Goal: Navigation & Orientation: Find specific page/section

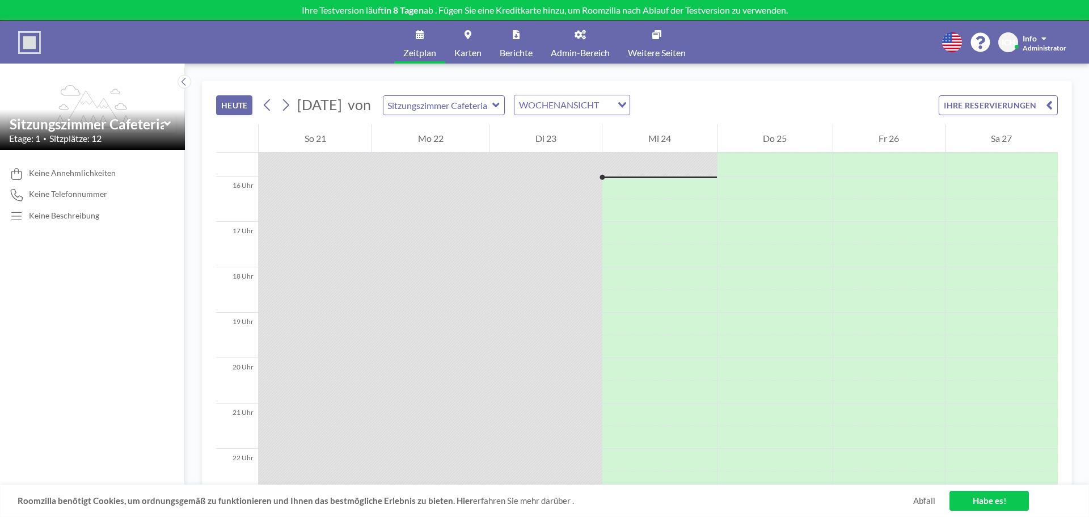
scroll to position [703, 0]
click at [380, 281] on div at bounding box center [430, 277] width 117 height 23
click at [500, 104] on icon at bounding box center [495, 104] width 7 height 11
type input "Sitzungszimmer 2"
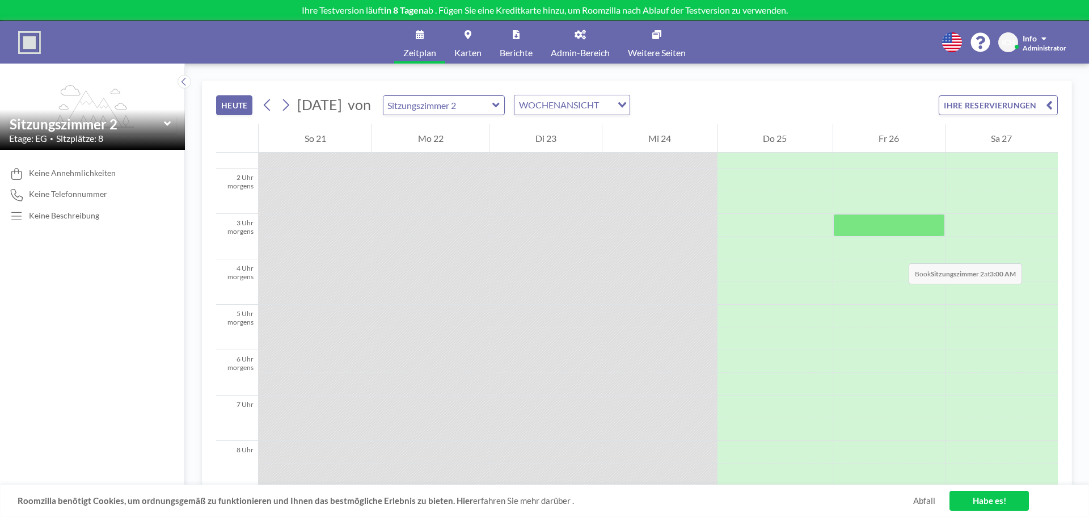
scroll to position [0, 0]
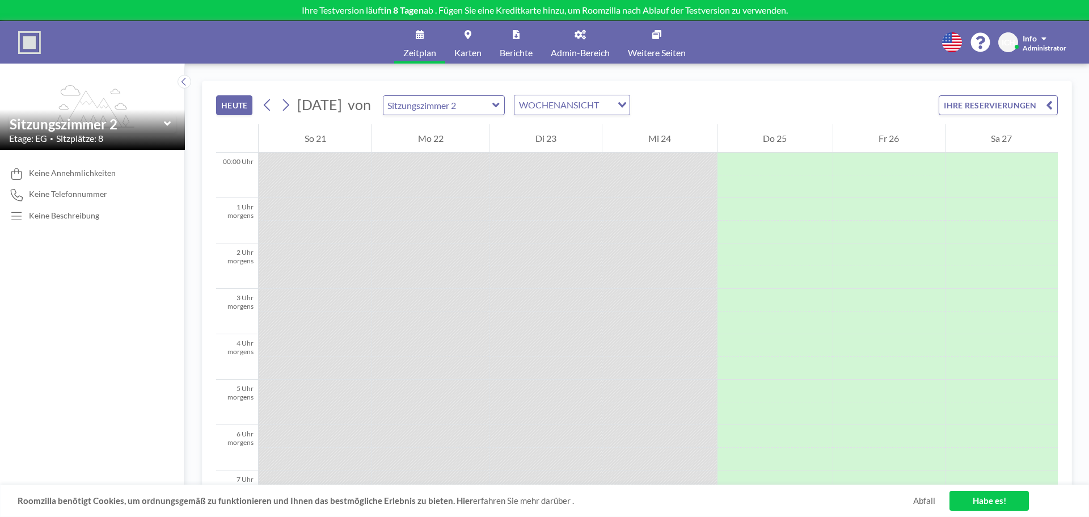
click at [1045, 36] on span at bounding box center [1044, 39] width 5 height 8
click at [1027, 78] on font "Ausloggen" at bounding box center [1032, 76] width 37 height 10
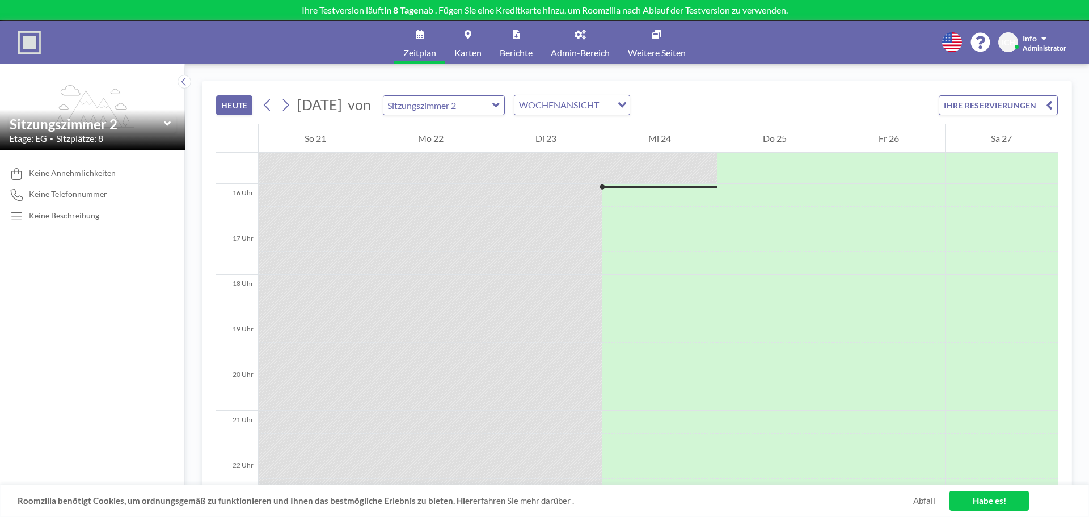
scroll to position [703, 0]
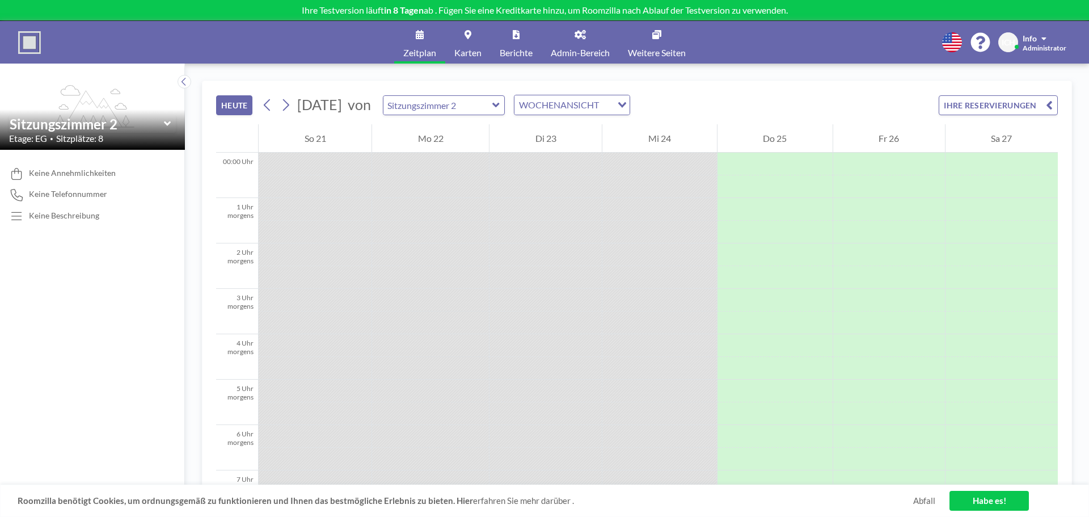
click at [1050, 48] on font "Administrator" at bounding box center [1045, 48] width 44 height 9
click at [1035, 75] on font "Ausloggen" at bounding box center [1032, 76] width 37 height 10
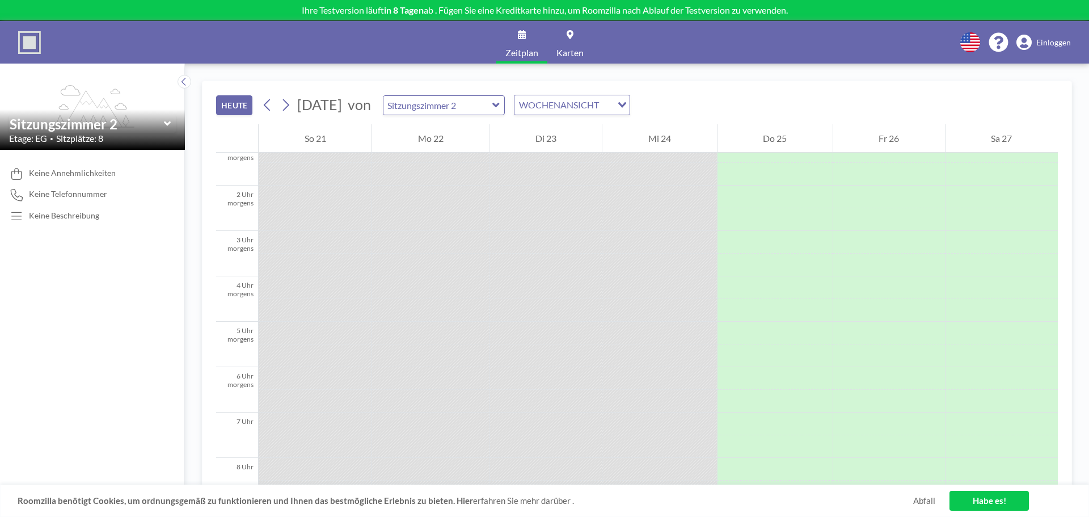
scroll to position [57, 0]
click at [570, 35] on icon at bounding box center [570, 34] width 7 height 9
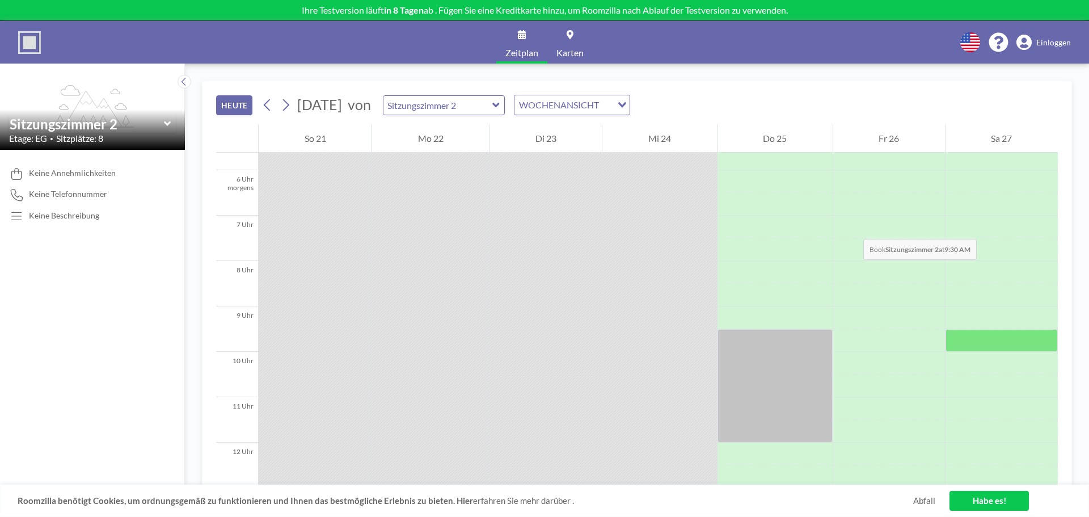
scroll to position [250, 0]
